Goal: Ask a question

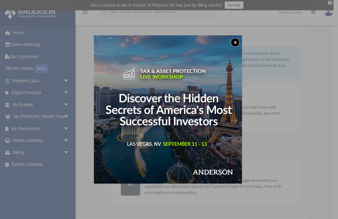
click at [236, 43] on button "x" at bounding box center [235, 42] width 9 height 9
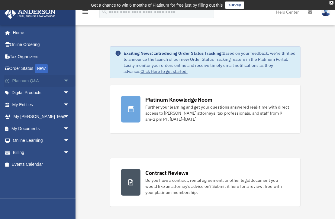
click at [30, 80] on link "Platinum Q&A arrow_drop_down" at bounding box center [41, 81] width 74 height 12
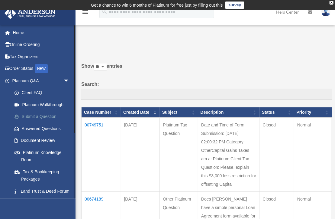
click at [45, 117] on link "Submit a Question" at bounding box center [43, 117] width 70 height 12
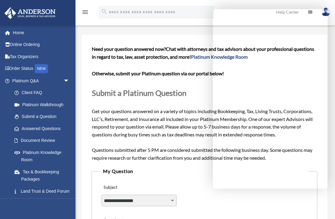
scroll to position [40, 0]
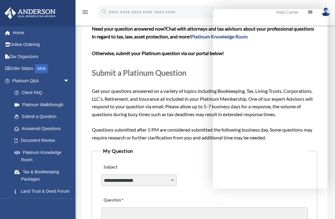
click at [181, 149] on legend "My Question" at bounding box center [204, 150] width 207 height 8
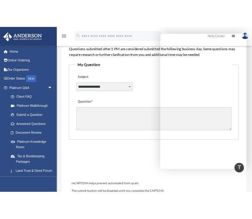
scroll to position [142, 0]
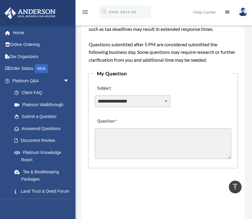
click at [192, 88] on div "**********" at bounding box center [162, 97] width 137 height 33
click at [63, 79] on span "arrow_drop_down" at bounding box center [69, 81] width 12 height 12
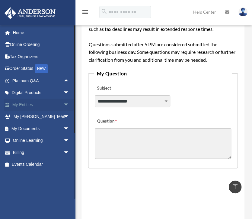
click at [63, 103] on span "arrow_drop_down" at bounding box center [69, 104] width 12 height 12
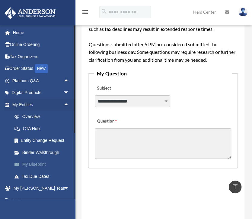
click at [34, 164] on link "My Blueprint" at bounding box center [43, 164] width 70 height 12
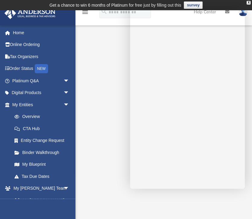
click at [42, 207] on div "[PERSON_NAME][EMAIL_ADDRESS][PERSON_NAME][DOMAIN_NAME] Sign Out [PERSON_NAME][E…" at bounding box center [37, 134] width 75 height 219
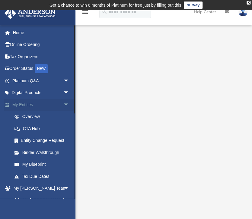
click at [63, 106] on span "arrow_drop_down" at bounding box center [69, 104] width 12 height 12
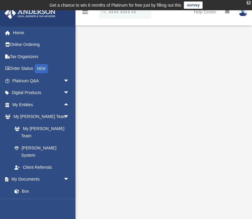
click at [249, 4] on div "X" at bounding box center [249, 3] width 4 height 4
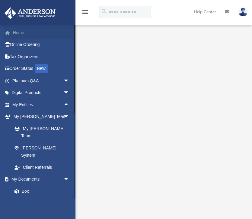
click at [28, 36] on link "Home" at bounding box center [41, 33] width 74 height 12
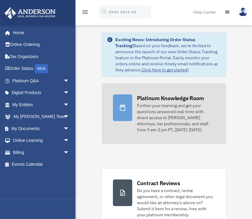
click at [126, 104] on div at bounding box center [122, 107] width 19 height 27
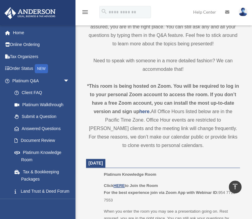
scroll to position [221, 0]
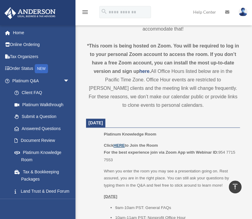
click at [119, 144] on u "HERE" at bounding box center [119, 145] width 11 height 5
click at [44, 127] on link "Answered Questions" at bounding box center [43, 128] width 70 height 12
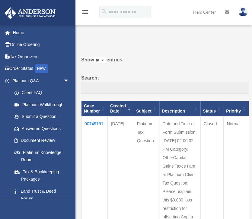
click at [246, 11] on img at bounding box center [243, 12] width 9 height 9
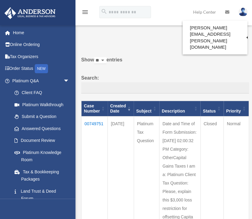
click at [246, 11] on img at bounding box center [243, 12] width 9 height 9
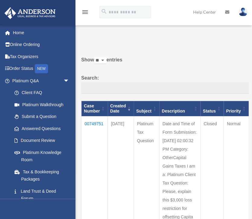
click at [82, 13] on icon "menu" at bounding box center [85, 11] width 7 height 7
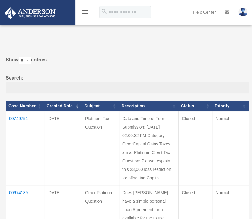
click at [84, 11] on icon "menu" at bounding box center [85, 11] width 7 height 7
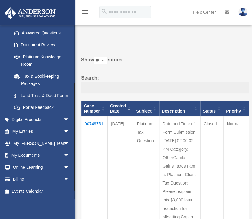
scroll to position [102, 0]
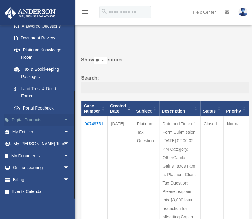
click at [63, 120] on span "arrow_drop_down" at bounding box center [69, 120] width 12 height 12
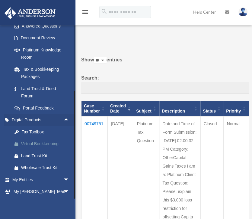
click at [37, 142] on div "Virtual Bookkeeping" at bounding box center [46, 144] width 50 height 8
